Goal: Task Accomplishment & Management: Use online tool/utility

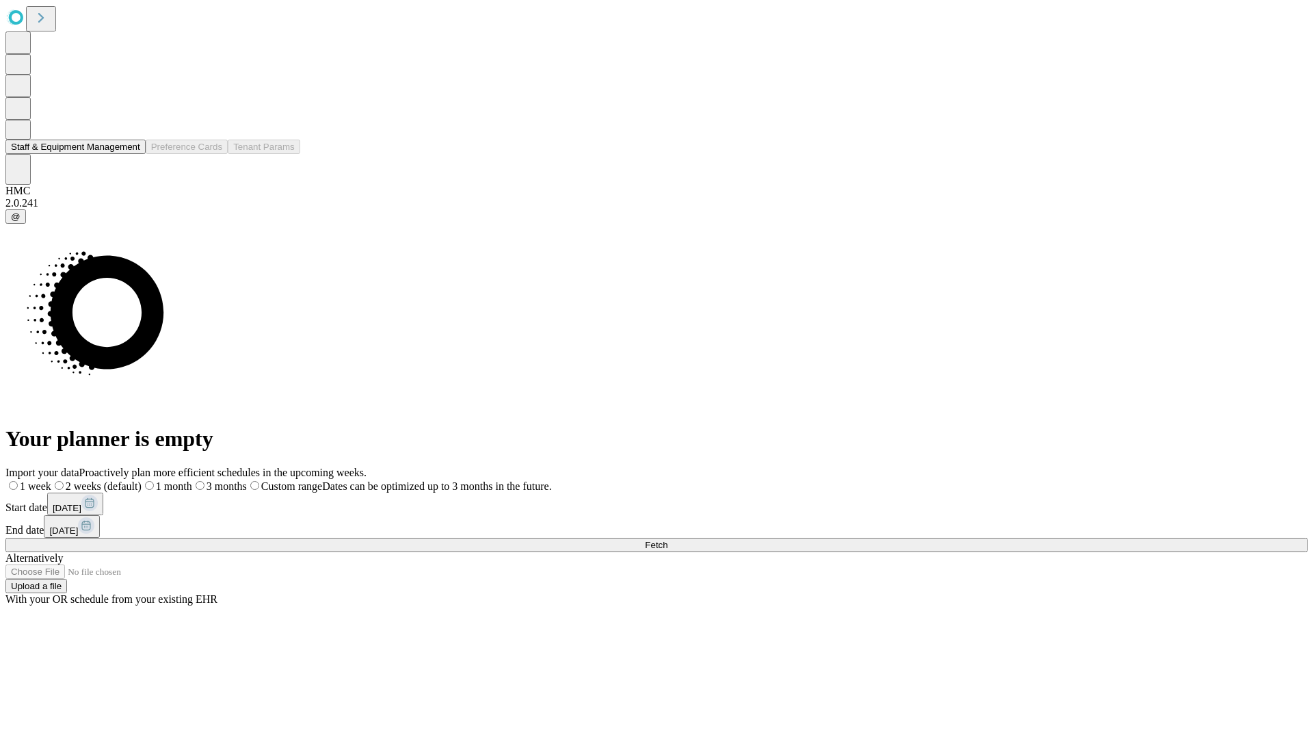
click at [128, 154] on button "Staff & Equipment Management" at bounding box center [75, 147] width 140 height 14
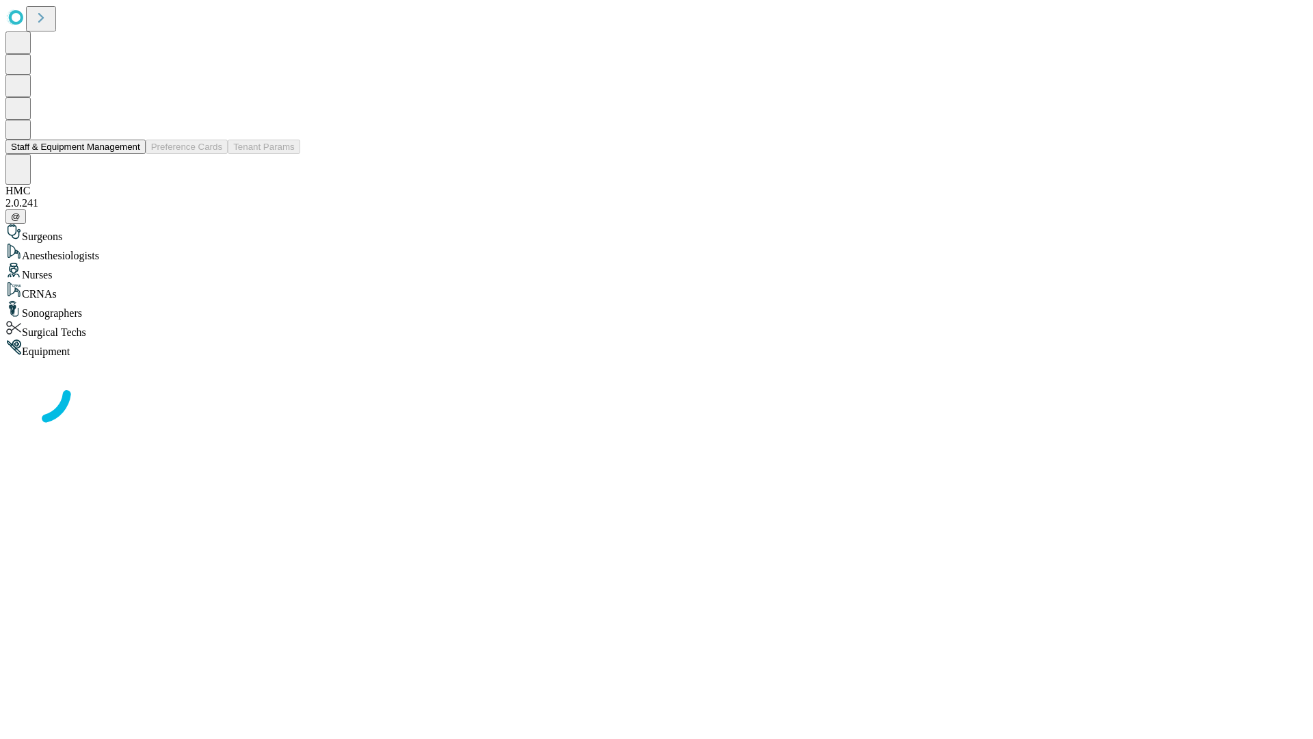
click at [131, 154] on button "Staff & Equipment Management" at bounding box center [75, 147] width 140 height 14
